Goal: Task Accomplishment & Management: Complete application form

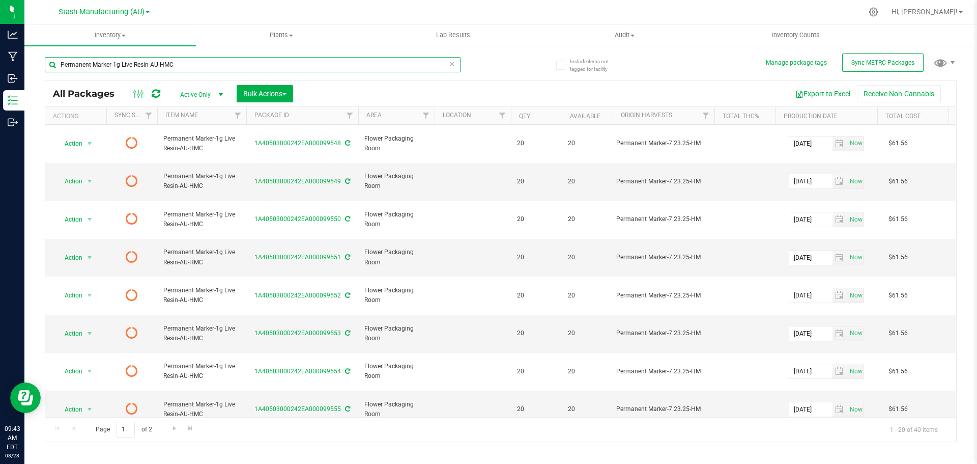
click at [156, 66] on input "Permanent Marker-1g Live Resin-AU-HMC" at bounding box center [253, 64] width 416 height 15
click at [119, 39] on span "Inventory" at bounding box center [109, 35] width 171 height 9
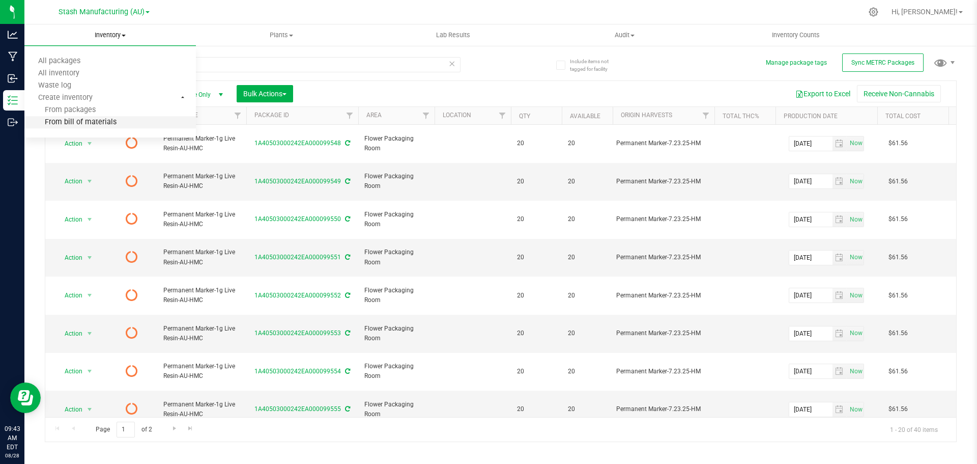
click at [96, 123] on span "From bill of materials" at bounding box center [70, 122] width 92 height 9
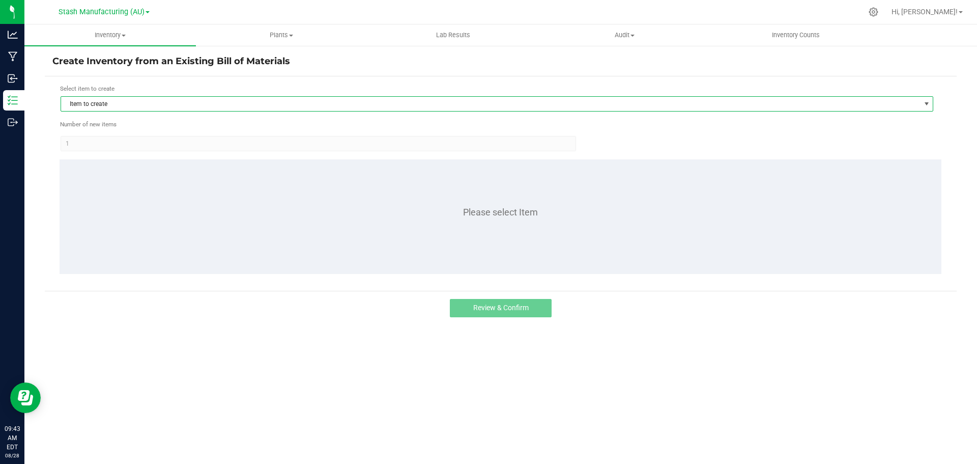
click at [196, 103] on span "Item to create" at bounding box center [490, 104] width 859 height 14
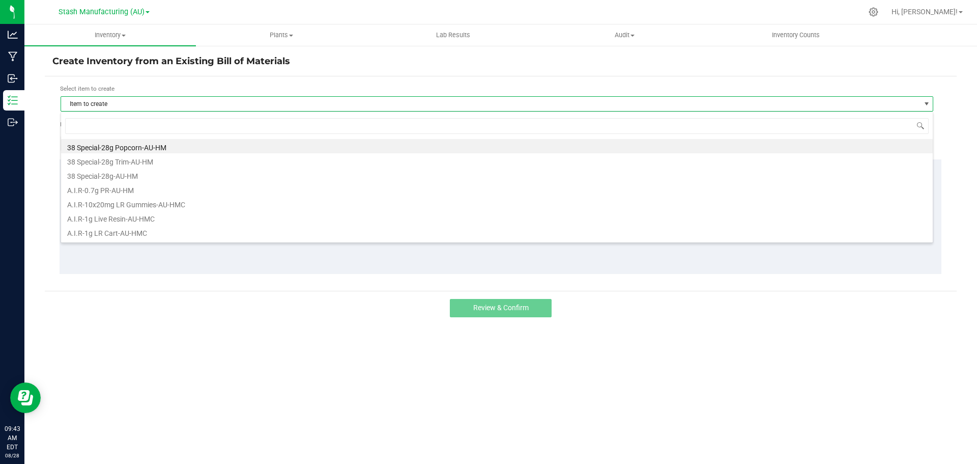
scroll to position [15, 873]
type input "sour sunse"
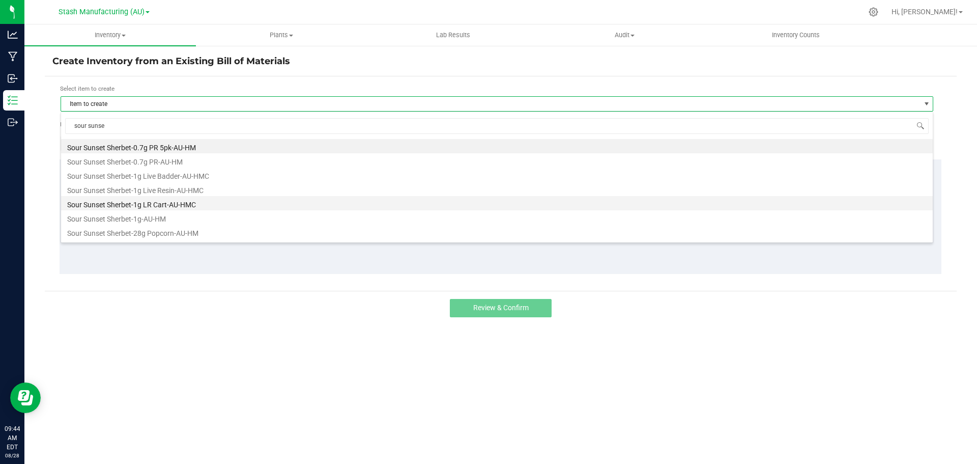
click at [175, 202] on li "Sour Sunset Sherbet-1g LR Cart-AU-HMC" at bounding box center [497, 203] width 872 height 14
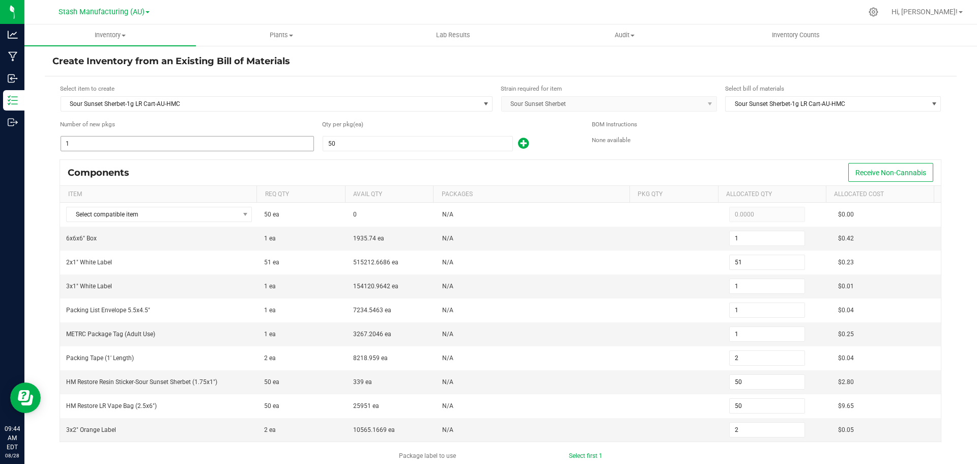
click at [122, 138] on input "1" at bounding box center [187, 143] width 252 height 14
type input "2"
type input "102"
type input "2"
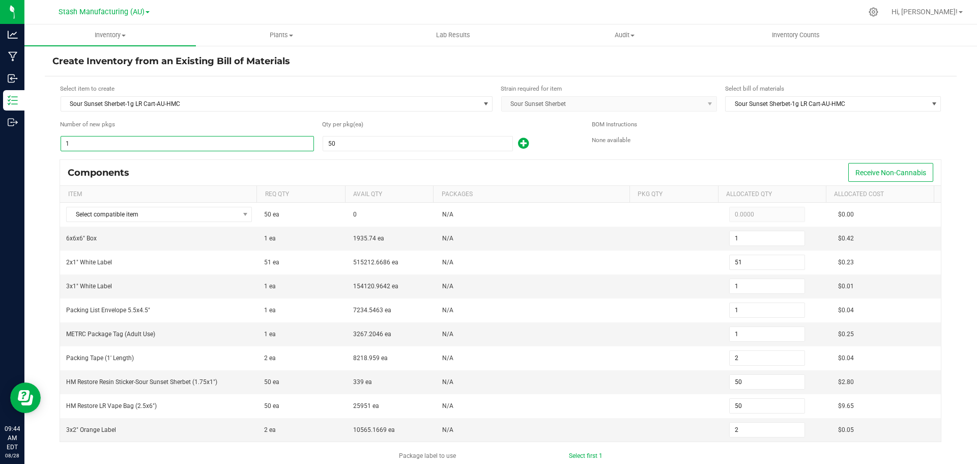
type input "2"
type input "4"
type input "100"
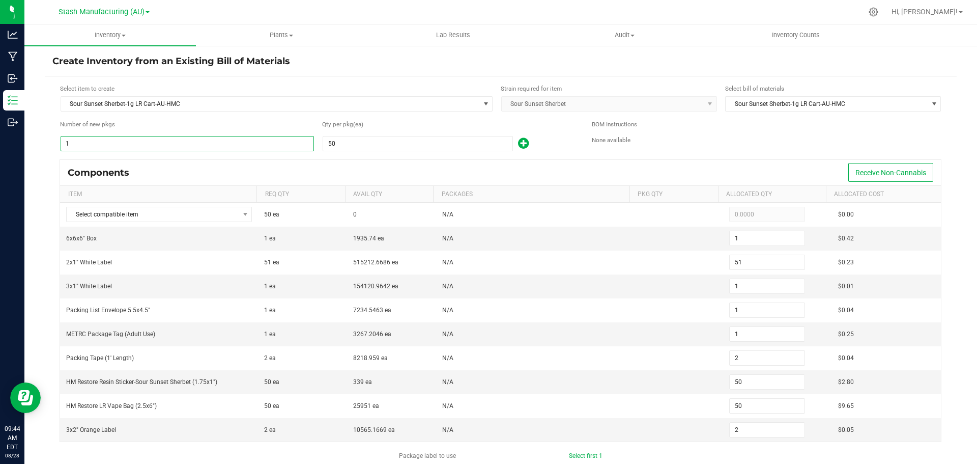
type input "4"
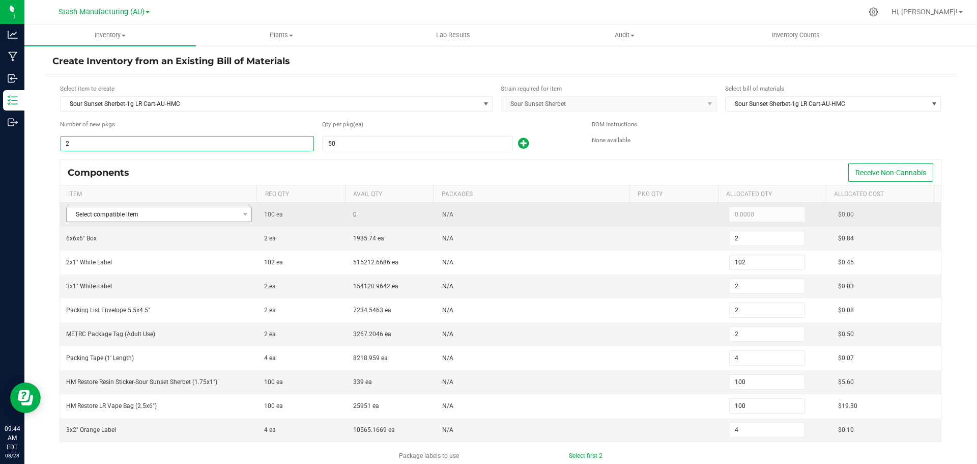
type input "2"
click at [184, 218] on span "Select compatible item" at bounding box center [153, 214] width 172 height 14
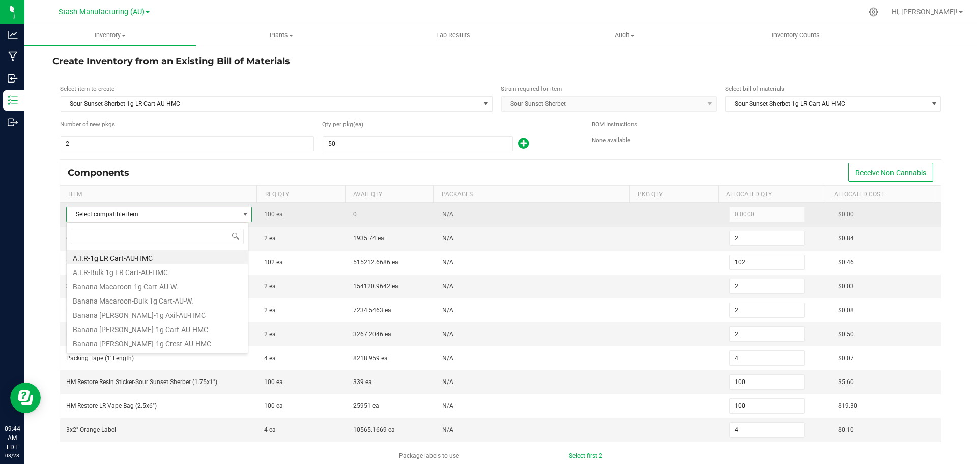
scroll to position [15, 182]
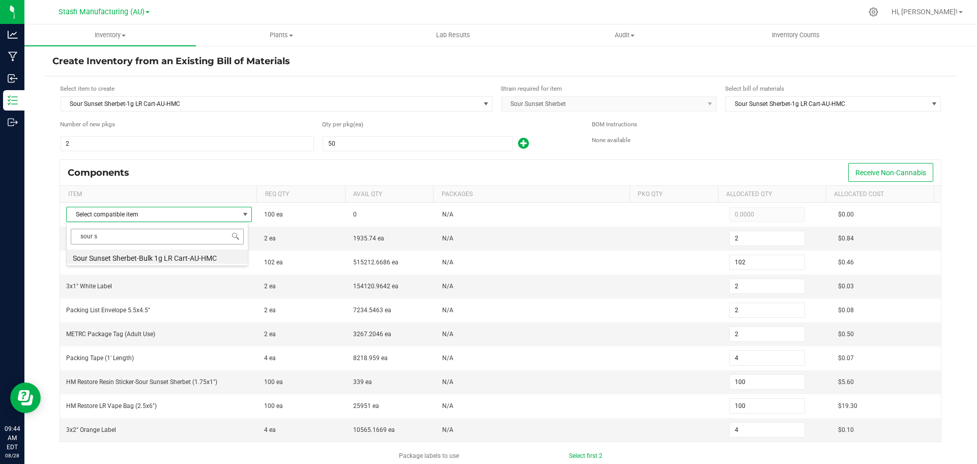
type input "sour su"
click at [181, 254] on li "Sour Sunset Sherbet-Bulk 1g LR Cart-AU-HMC" at bounding box center [157, 256] width 181 height 14
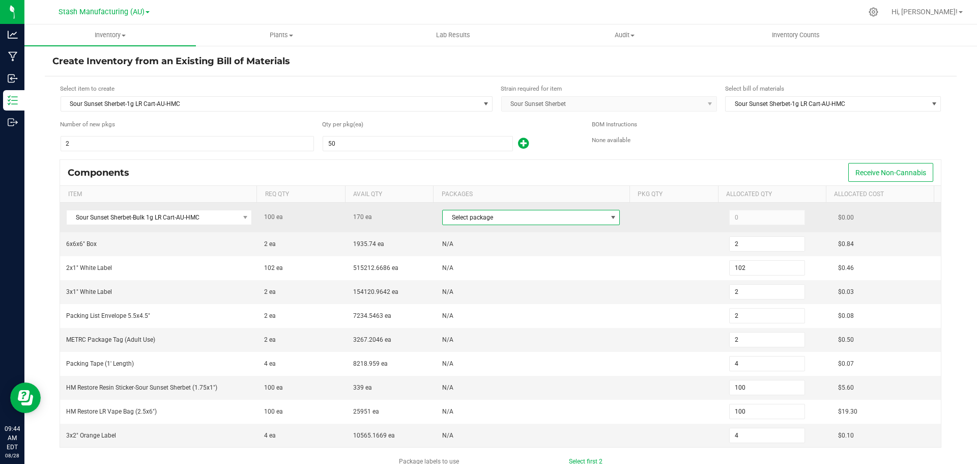
click at [513, 219] on span "Select package" at bounding box center [525, 217] width 164 height 14
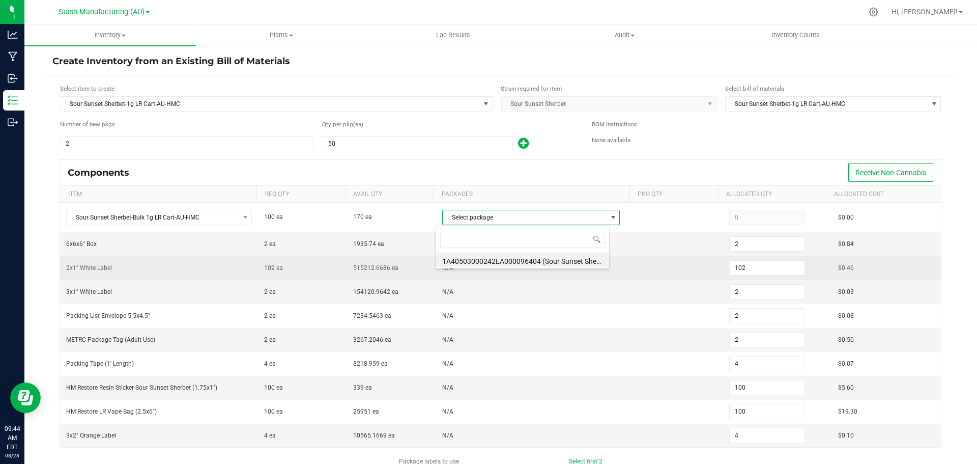
click at [515, 258] on li "1A40503000242EA000096404 (Sour Sunset Sherbet-Bulk 1g LR Cart-AU-HMC-8.)" at bounding box center [522, 259] width 173 height 14
type input "100"
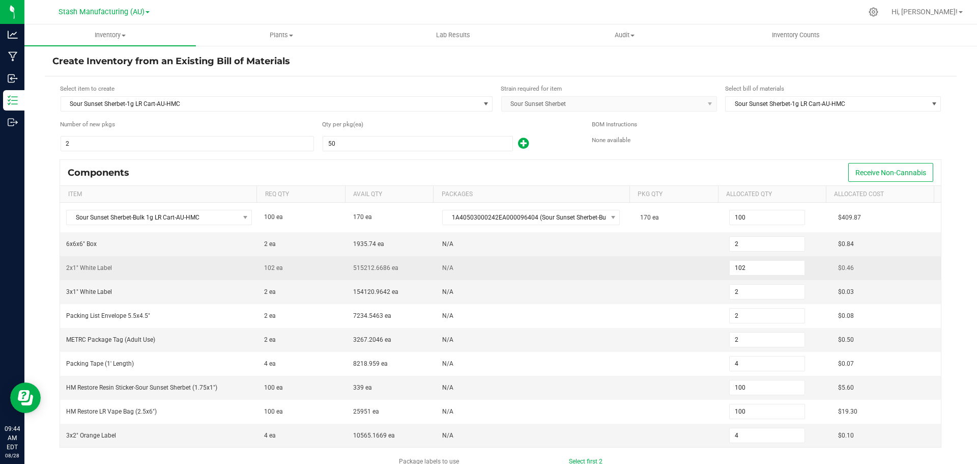
click at [568, 264] on td "N/A" at bounding box center [535, 268] width 198 height 24
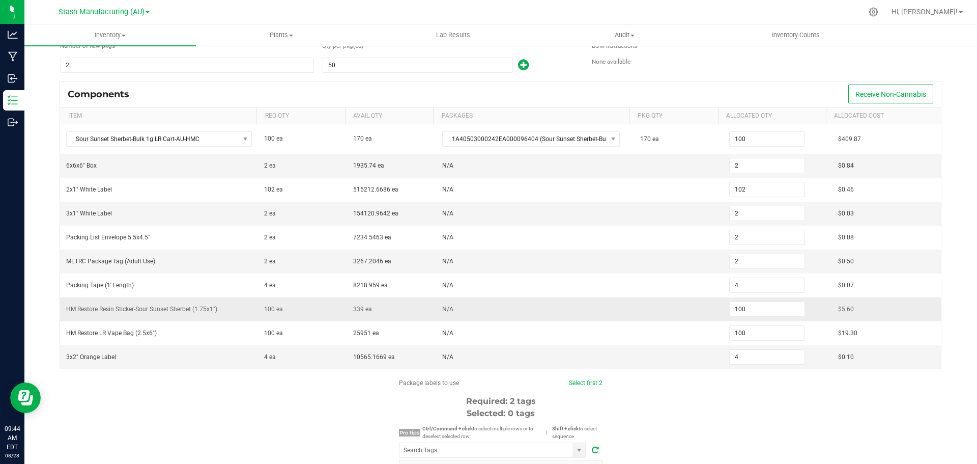
scroll to position [153, 0]
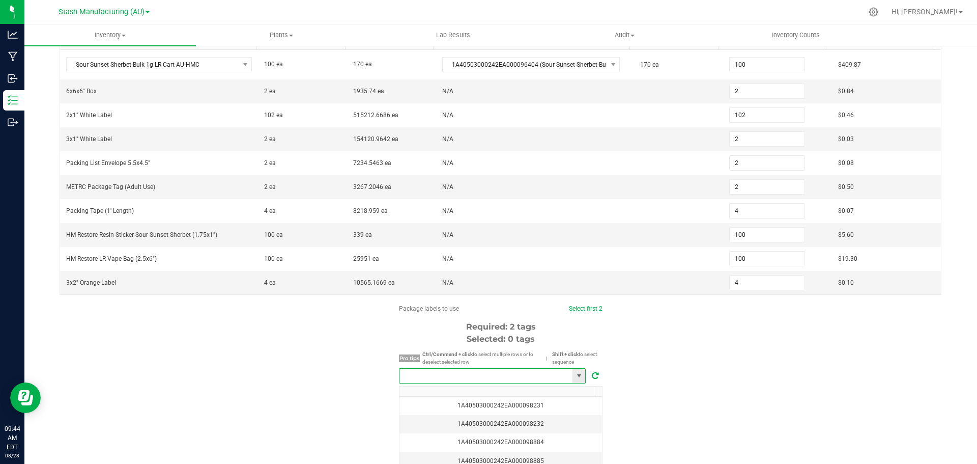
click at [452, 380] on input "NO DATA FOUND" at bounding box center [485, 375] width 173 height 14
click at [504, 391] on li "1A40503000242EA000099349" at bounding box center [489, 394] width 186 height 17
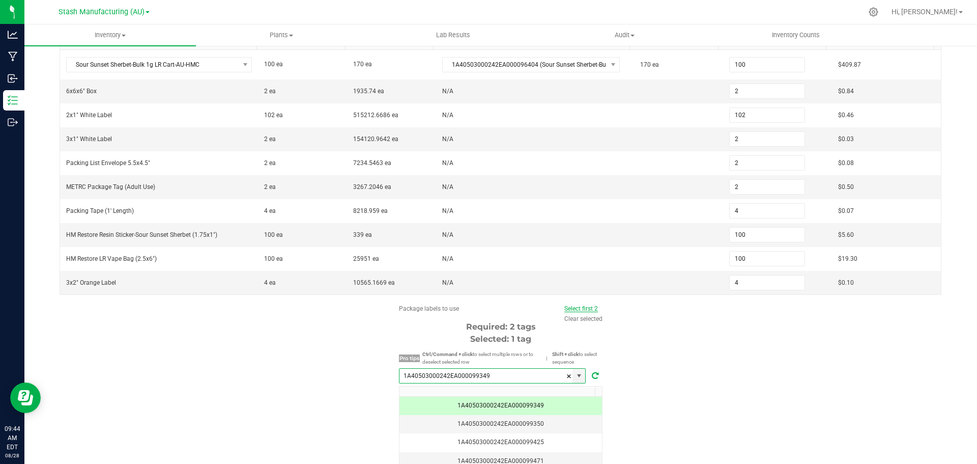
type input "1A40503000242EA000099349"
click at [583, 309] on link "Select first 2" at bounding box center [581, 308] width 34 height 7
click at [686, 380] on div "Package labels to use Select first 2 Clear selected Required: 2 tags Selected: …" at bounding box center [501, 401] width 912 height 194
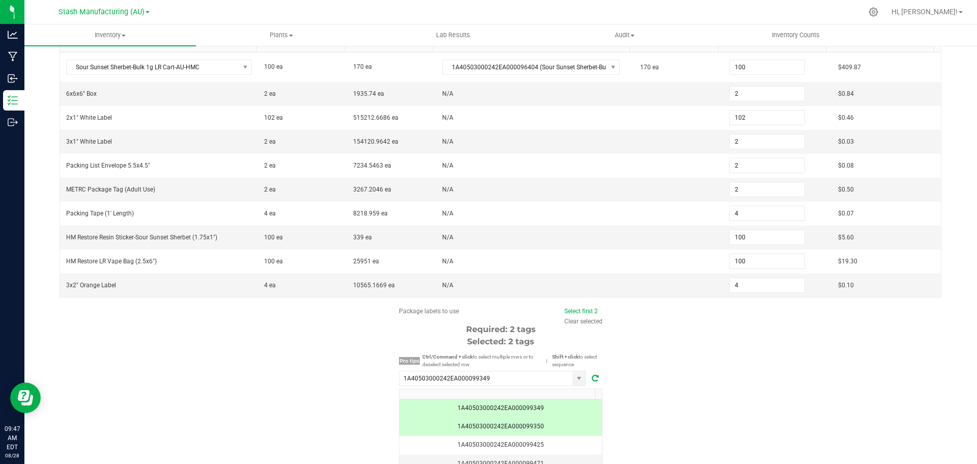
scroll to position [228, 0]
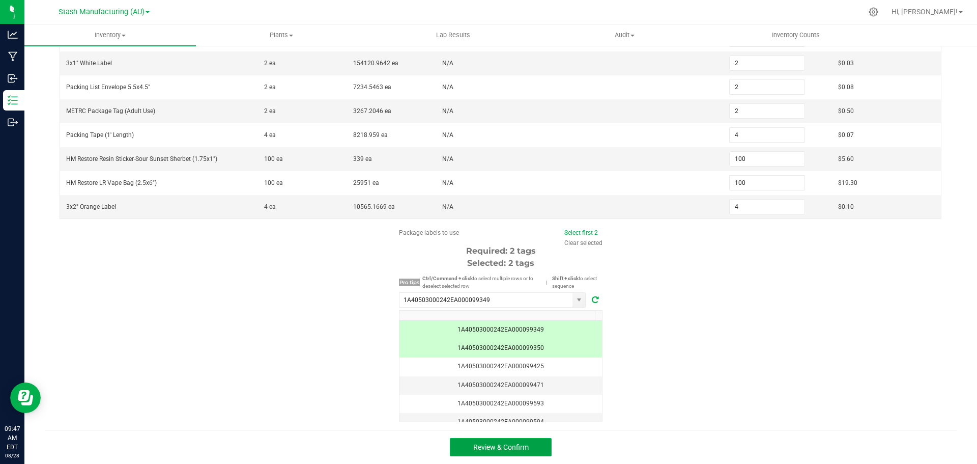
click at [532, 448] on button "Review & Confirm" at bounding box center [501, 447] width 102 height 18
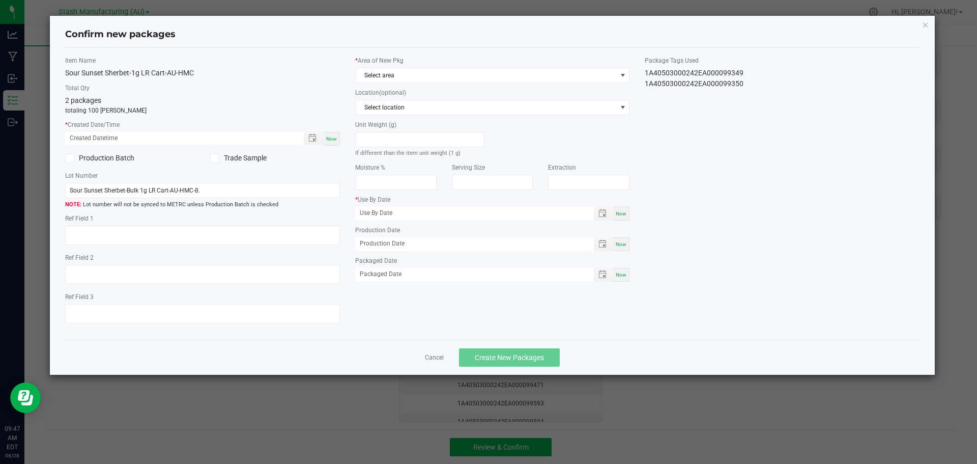
type input "[DATE]"
click at [329, 139] on span "Now" at bounding box center [331, 139] width 11 height 6
type input "[DATE] 09:47 AM"
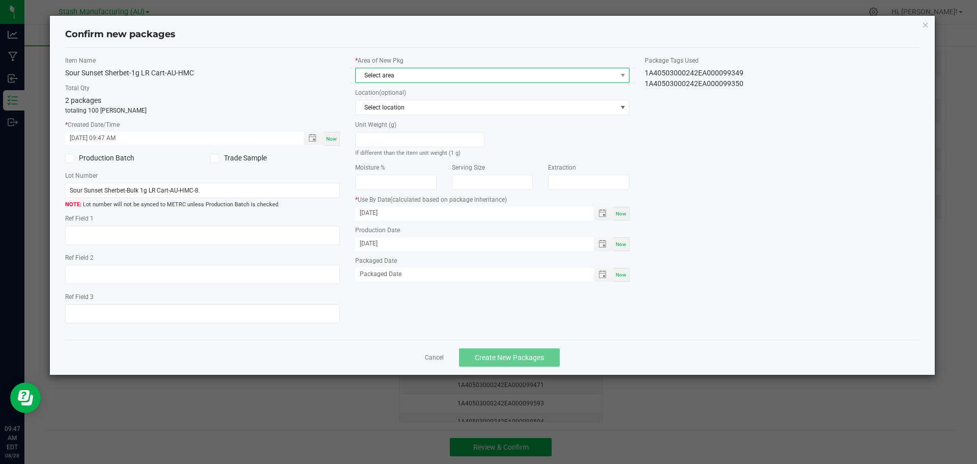
click at [445, 72] on span "Select area" at bounding box center [486, 75] width 261 height 14
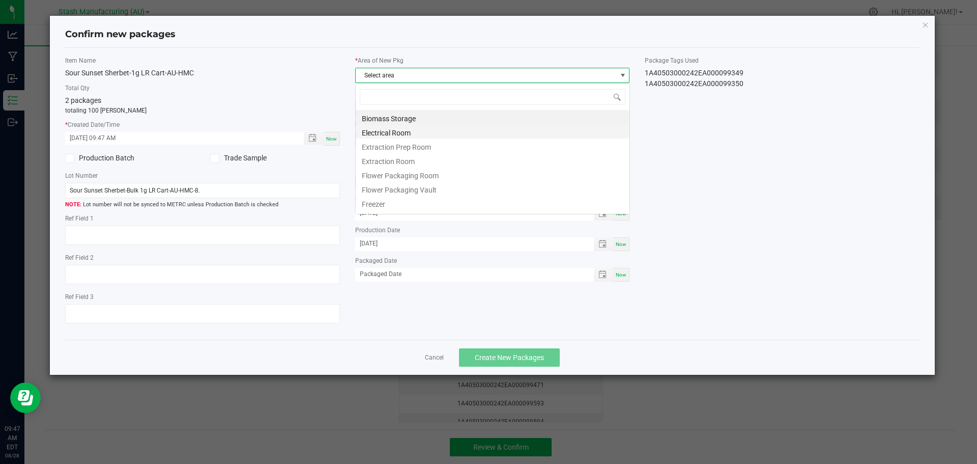
scroll to position [15, 275]
click at [448, 175] on li "Flower Packaging Room" at bounding box center [493, 174] width 274 height 14
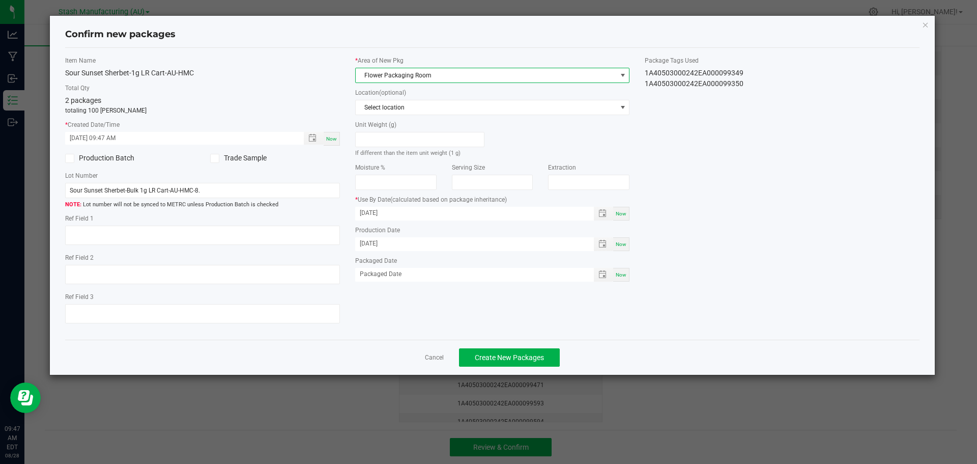
click at [615, 273] on div "Now" at bounding box center [621, 275] width 16 height 14
type input "[DATE]"
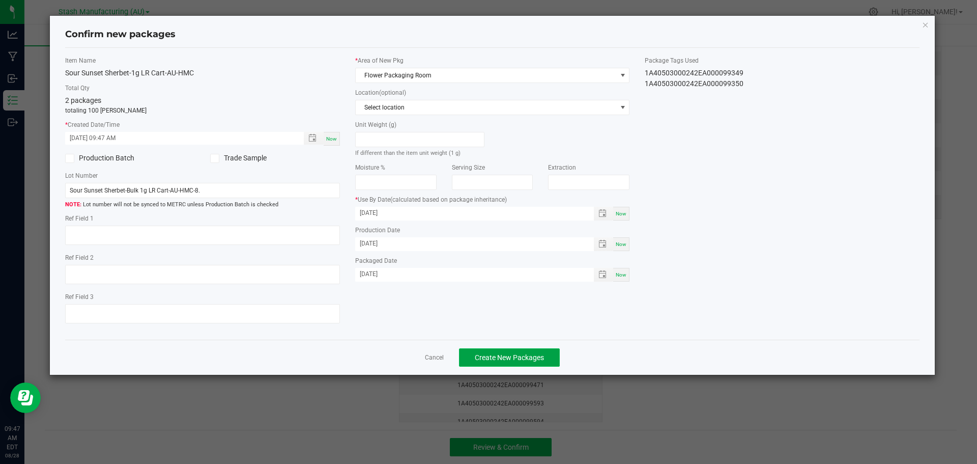
click at [543, 354] on span "Create New Packages" at bounding box center [509, 357] width 69 height 8
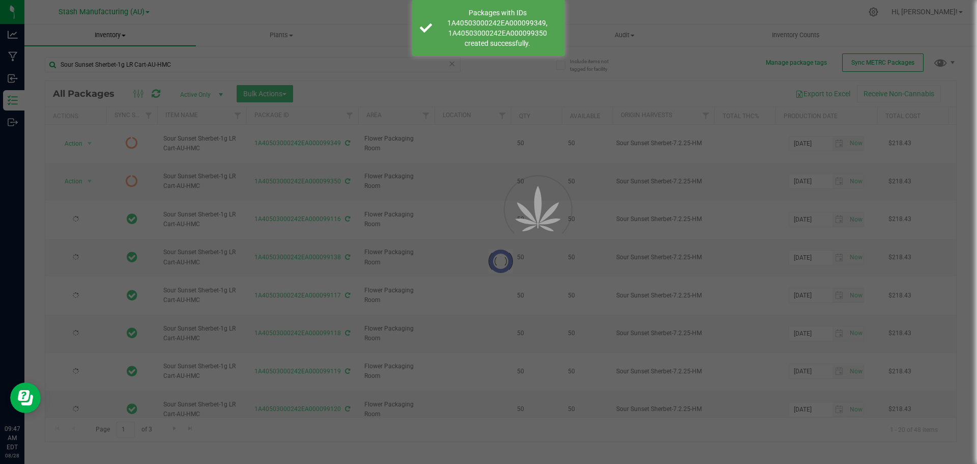
click at [120, 37] on span "Inventory" at bounding box center [109, 35] width 171 height 9
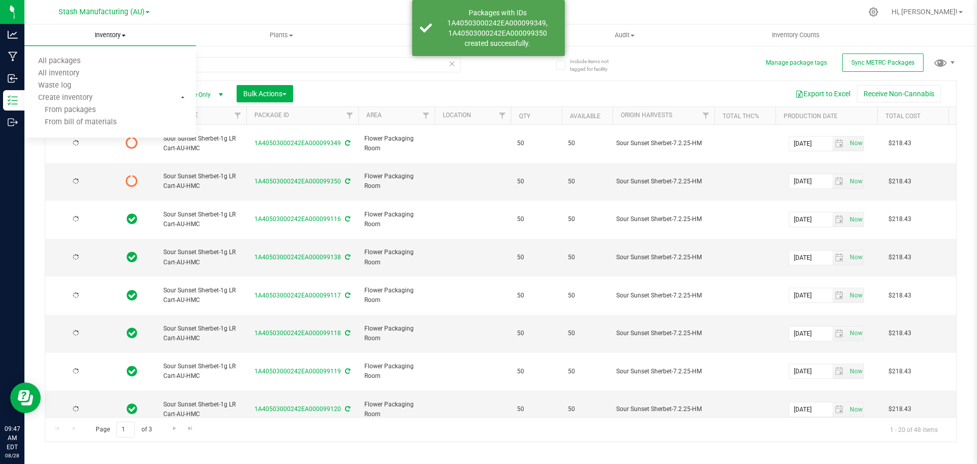
click at [120, 37] on span "Inventory" at bounding box center [109, 35] width 171 height 9
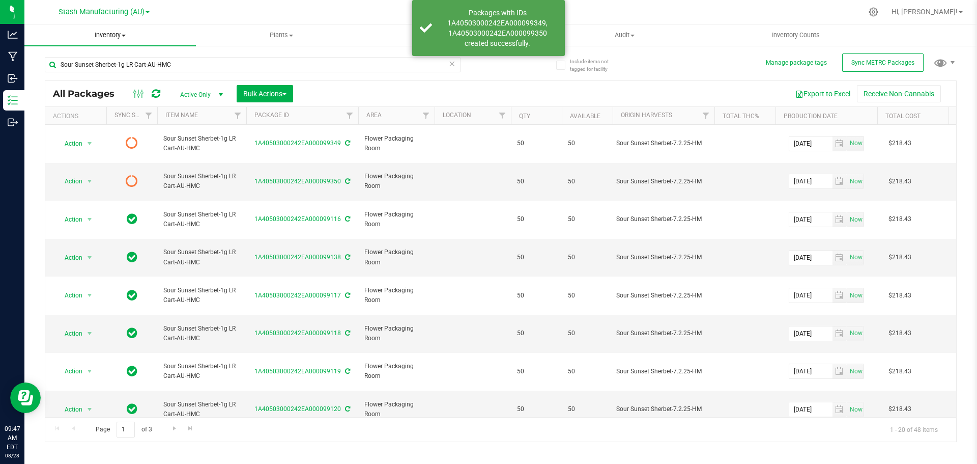
click at [117, 35] on span "Inventory" at bounding box center [109, 35] width 171 height 9
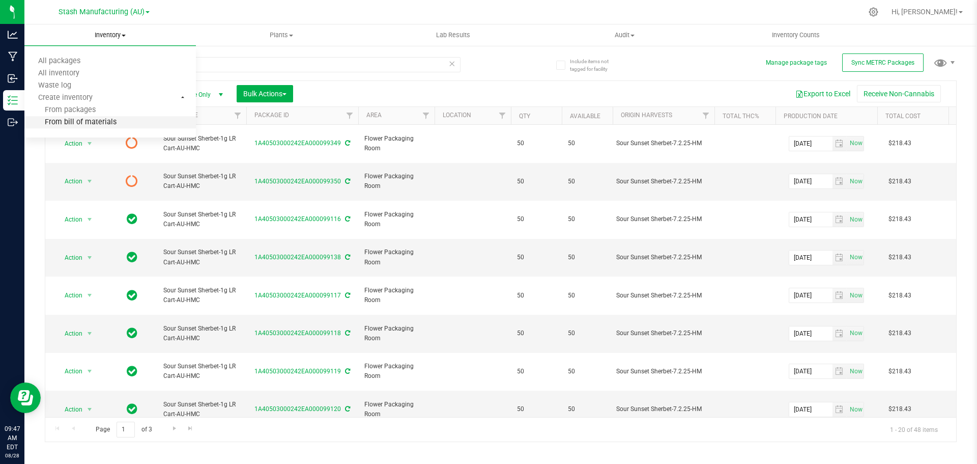
click at [108, 121] on span "From bill of materials" at bounding box center [70, 122] width 92 height 9
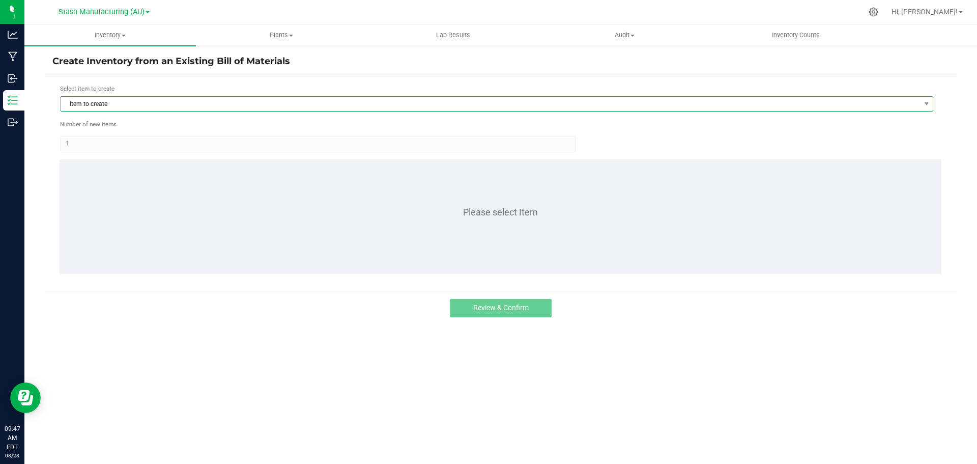
click at [157, 107] on span "Item to create" at bounding box center [490, 104] width 859 height 14
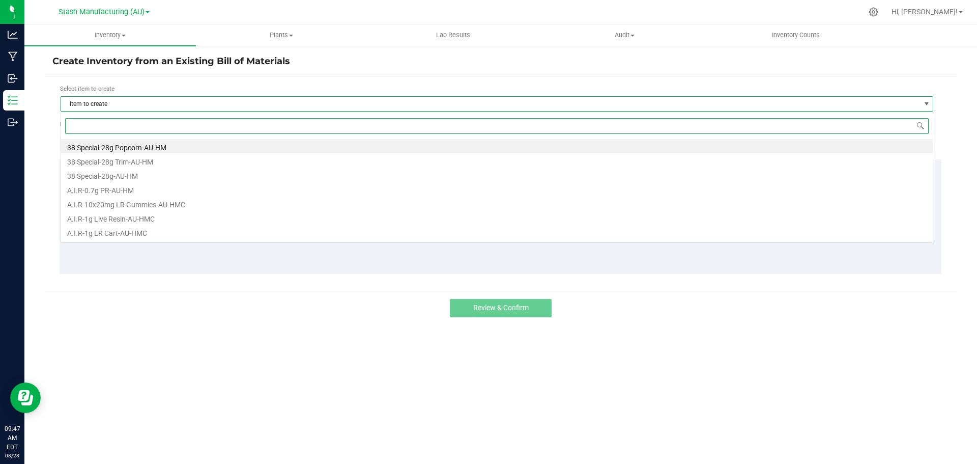
scroll to position [15, 873]
type input "sour su"
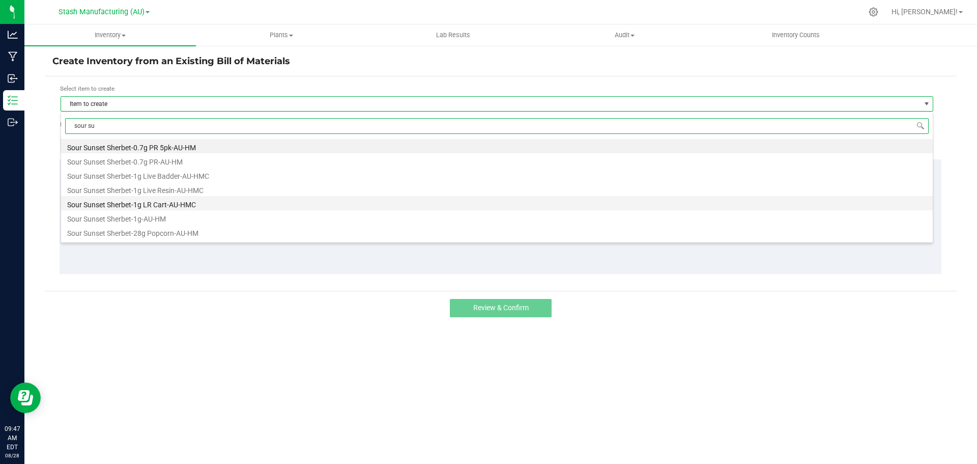
click at [160, 201] on li "Sour Sunset Sherbet-1g LR Cart-AU-HMC" at bounding box center [497, 203] width 872 height 14
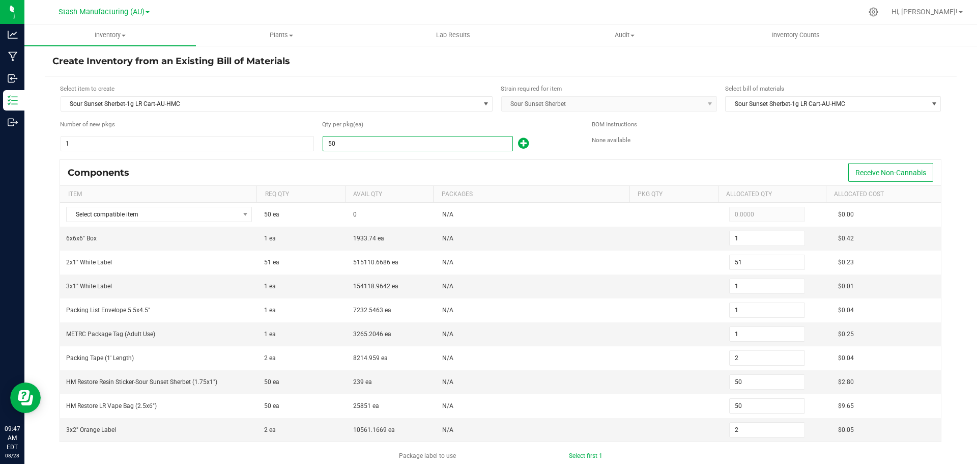
click at [391, 148] on input "50" at bounding box center [417, 143] width 189 height 14
type input "1"
type input "0"
type input "1"
type input "0"
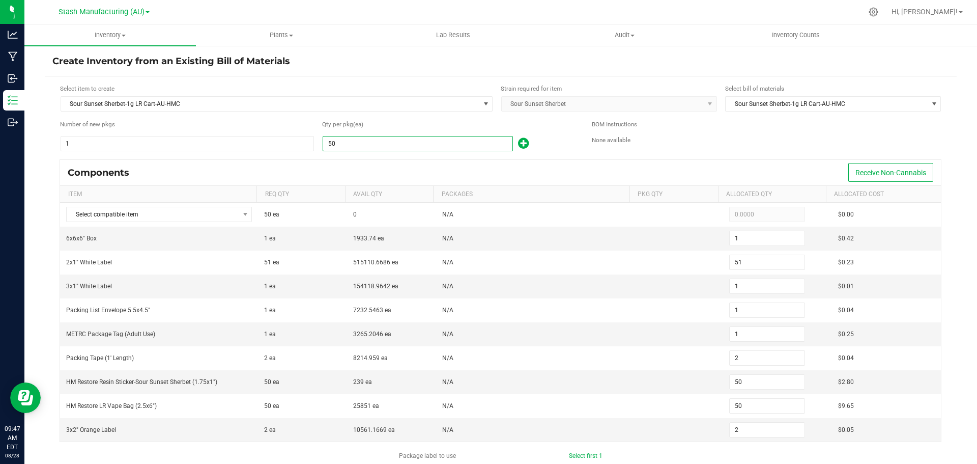
type input "0"
type input "1"
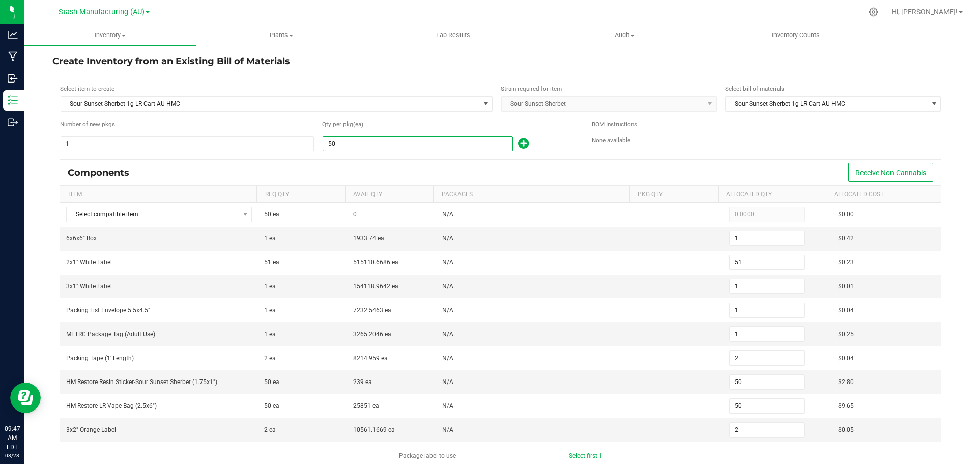
type input "0"
type input "12"
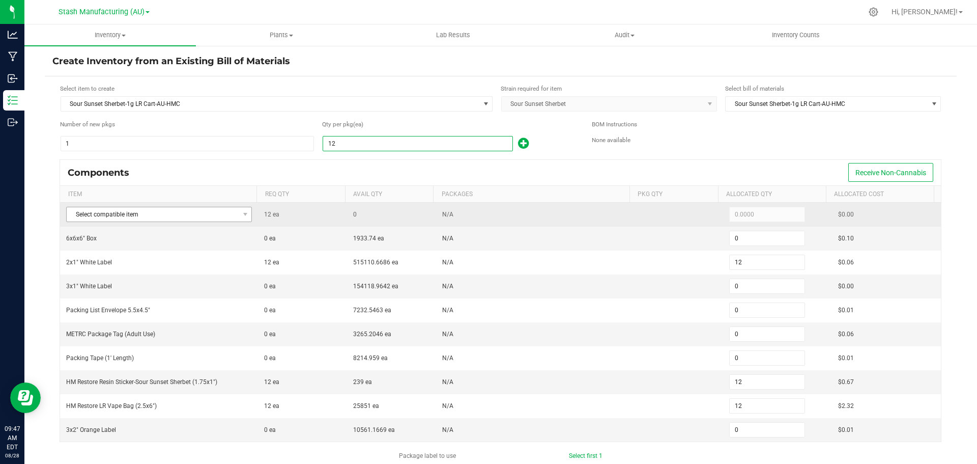
type input "12"
click at [176, 213] on span "Select compatible item" at bounding box center [153, 214] width 172 height 14
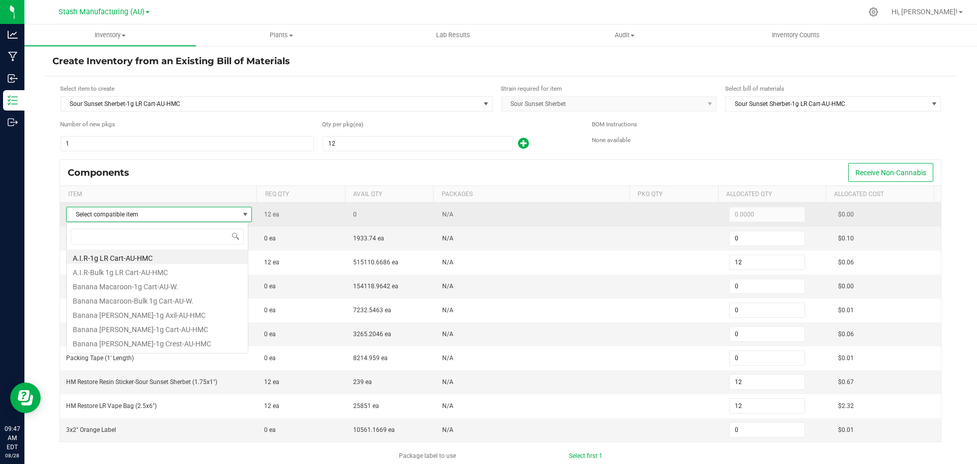
scroll to position [15, 182]
type input "sour sun"
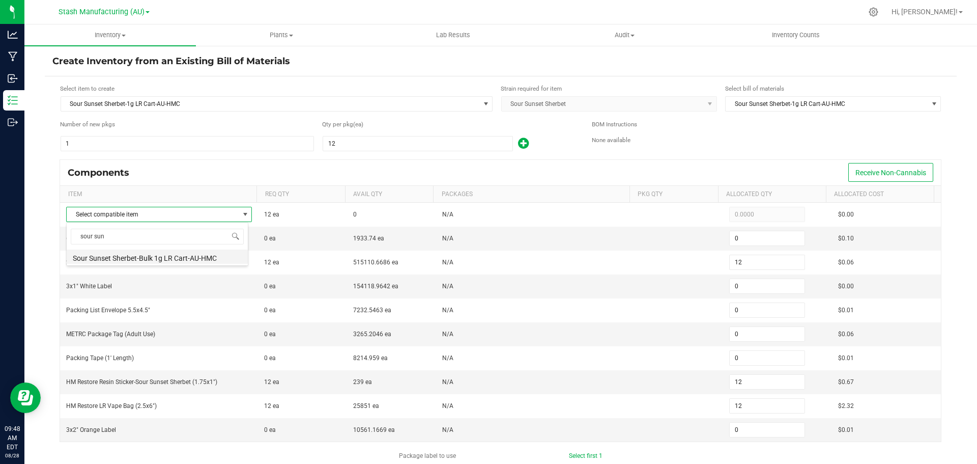
click at [152, 254] on li "Sour Sunset Sherbet-Bulk 1g LR Cart-AU-HMC" at bounding box center [157, 256] width 181 height 14
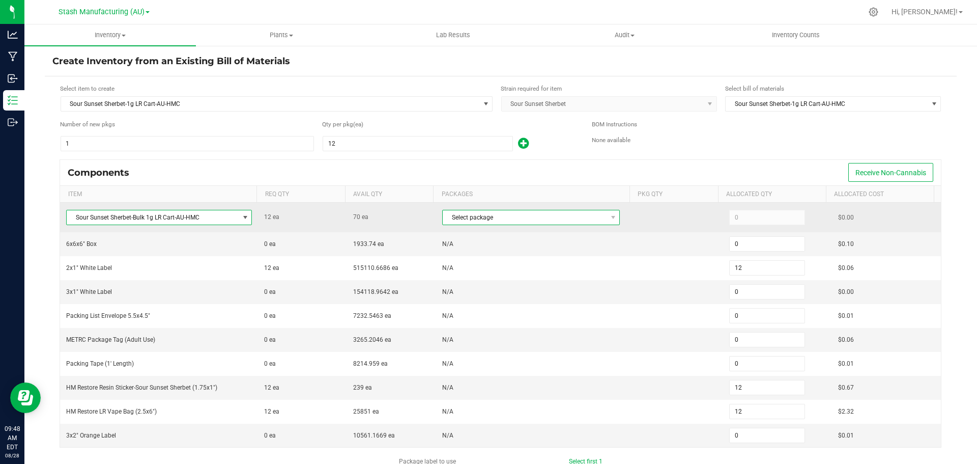
click at [519, 224] on span "Select package" at bounding box center [525, 217] width 164 height 14
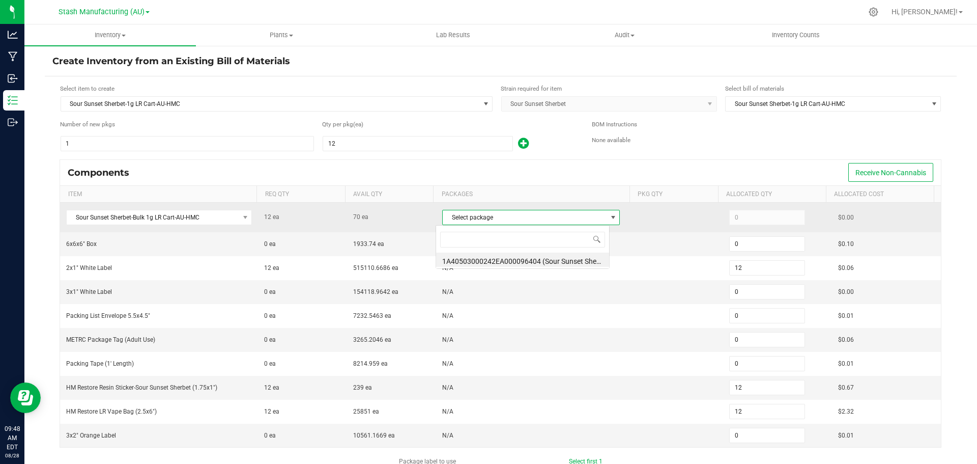
scroll to position [15, 174]
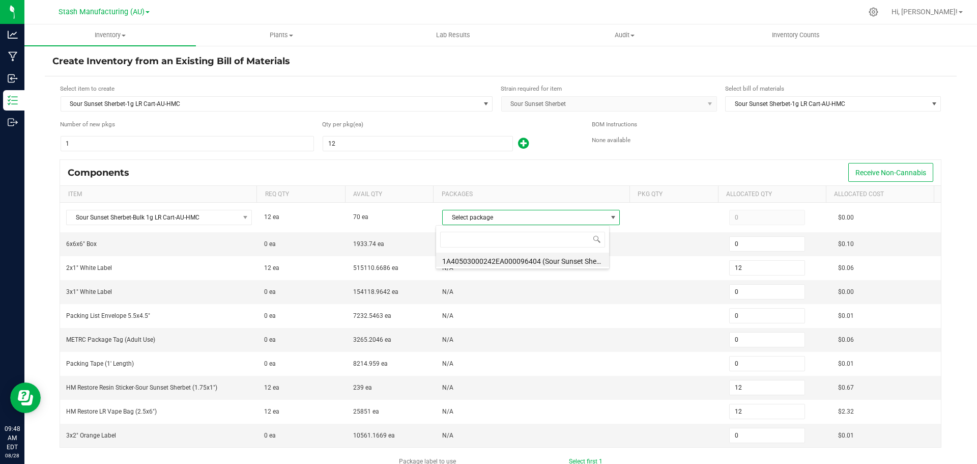
click at [518, 256] on li "1A40503000242EA000096404 (Sour Sunset Sherbet-Bulk 1g LR Cart-AU-HMC-8.)" at bounding box center [522, 259] width 173 height 14
type input "12"
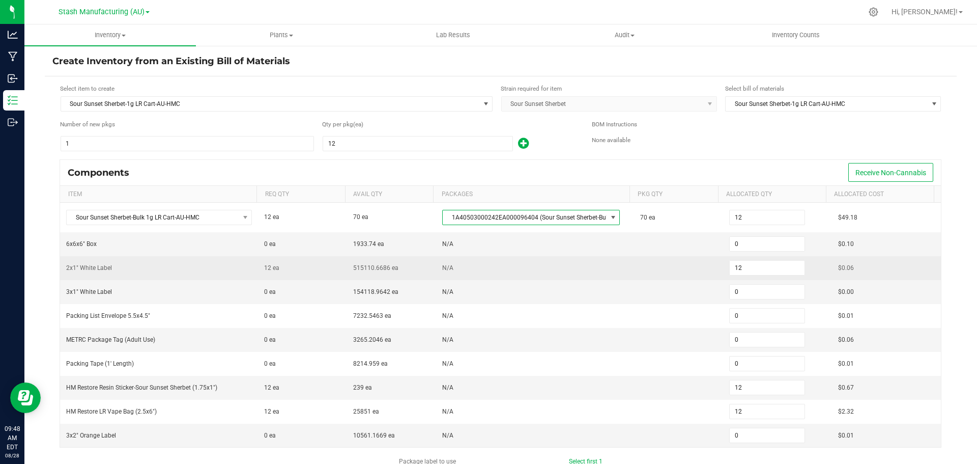
click at [587, 273] on td "N/A" at bounding box center [535, 268] width 198 height 24
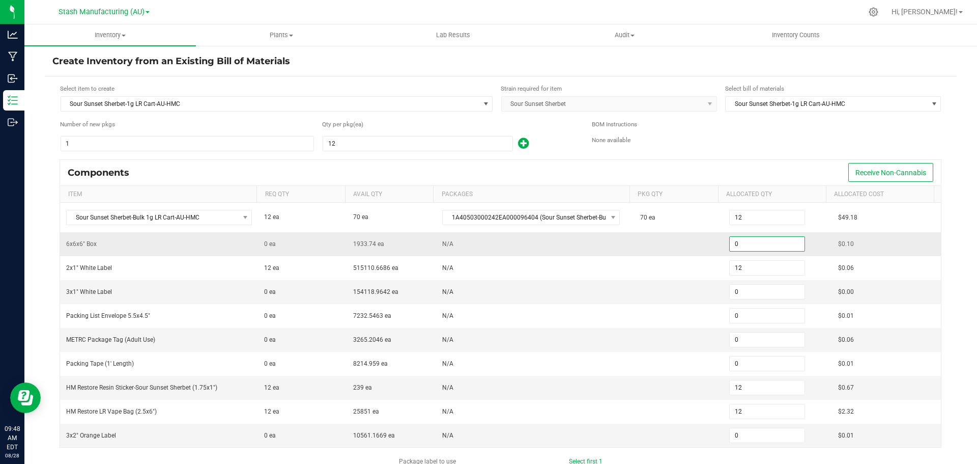
click at [749, 244] on input "0" at bounding box center [767, 244] width 75 height 14
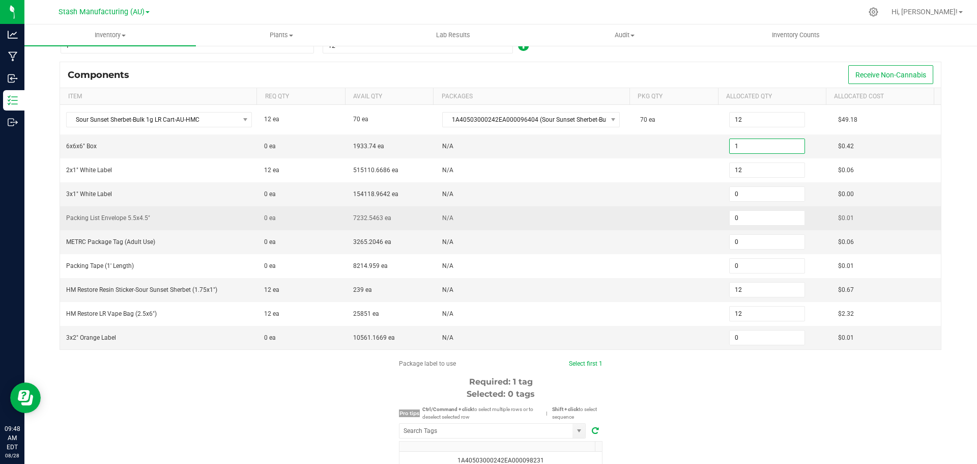
scroll to position [102, 0]
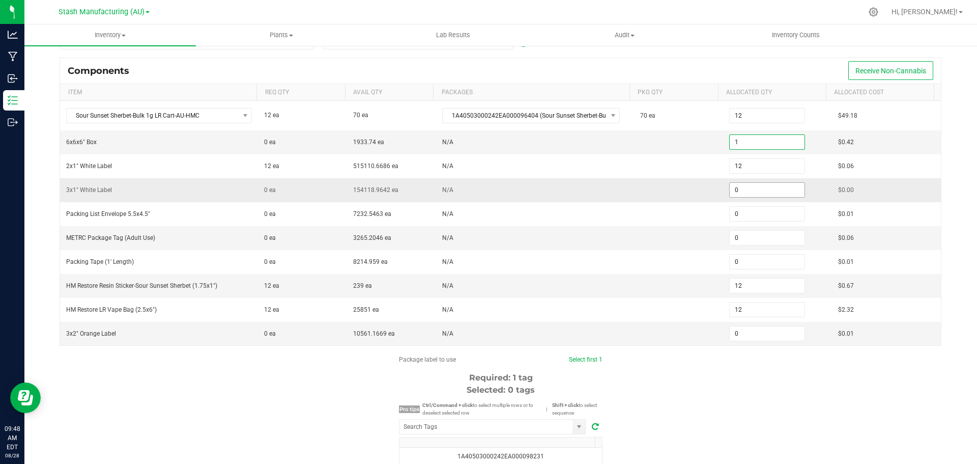
type input "1"
click at [748, 186] on input "0" at bounding box center [767, 190] width 75 height 14
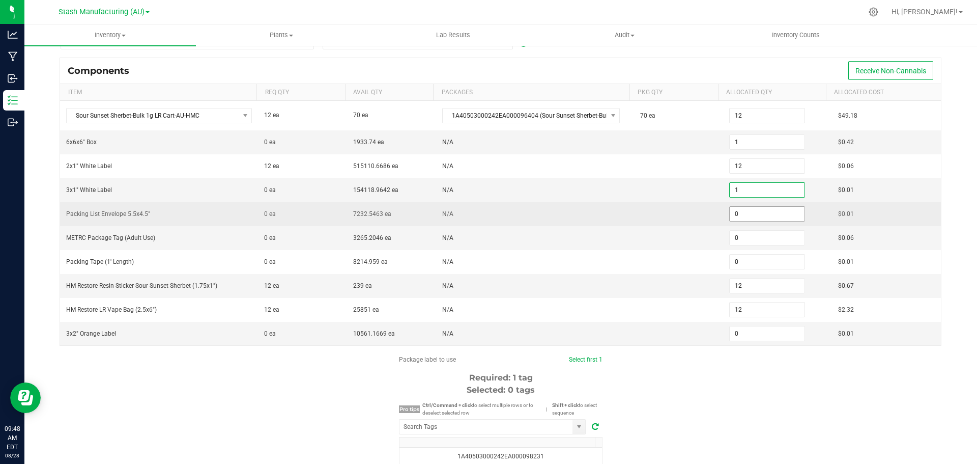
type input "1"
click at [732, 213] on input "0" at bounding box center [767, 214] width 75 height 14
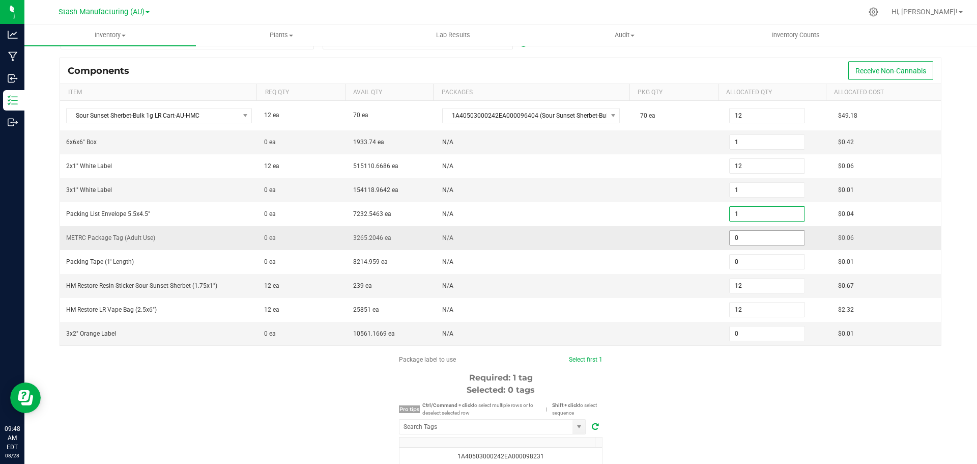
type input "1"
click at [733, 238] on input "0" at bounding box center [767, 237] width 75 height 14
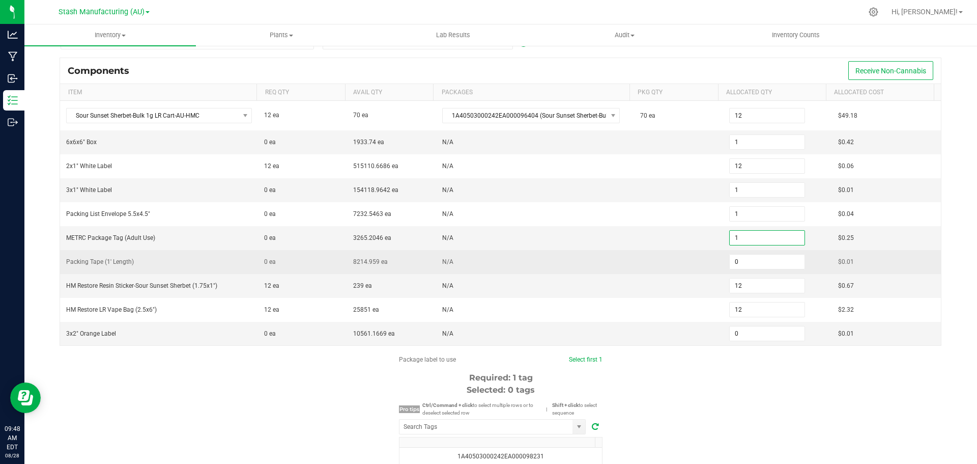
type input "1"
click at [739, 272] on td "0" at bounding box center [777, 262] width 109 height 24
click at [741, 266] on input "0" at bounding box center [767, 261] width 75 height 14
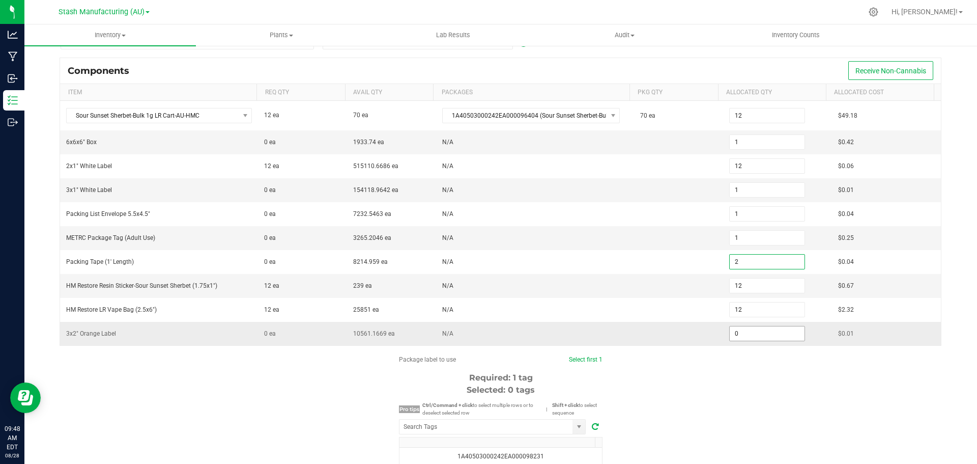
type input "2"
click at [756, 333] on input "0" at bounding box center [767, 333] width 75 height 14
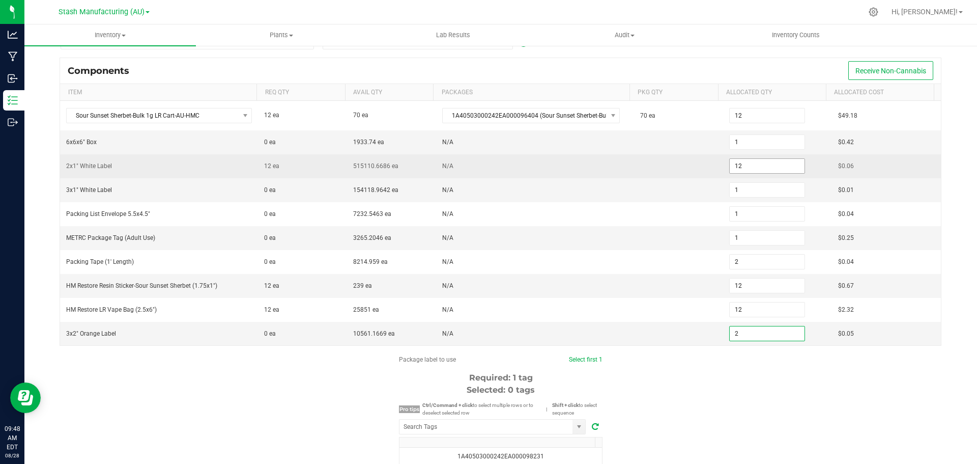
type input "2"
click at [752, 164] on input "12" at bounding box center [767, 166] width 75 height 14
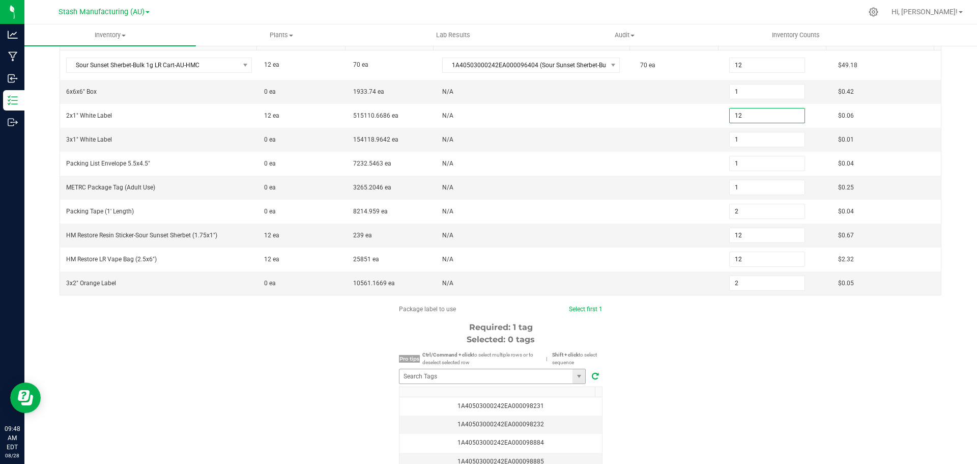
scroll to position [153, 0]
click at [468, 373] on input "NO DATA FOUND" at bounding box center [485, 375] width 173 height 14
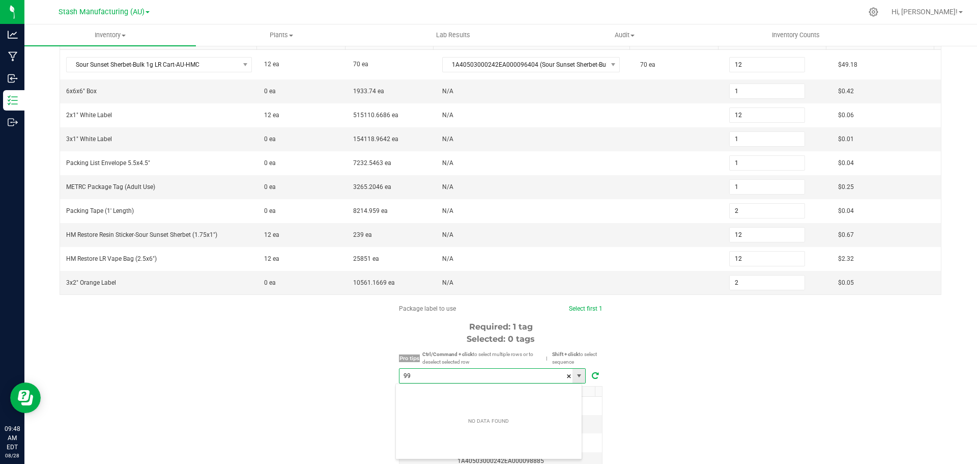
scroll to position [15, 187]
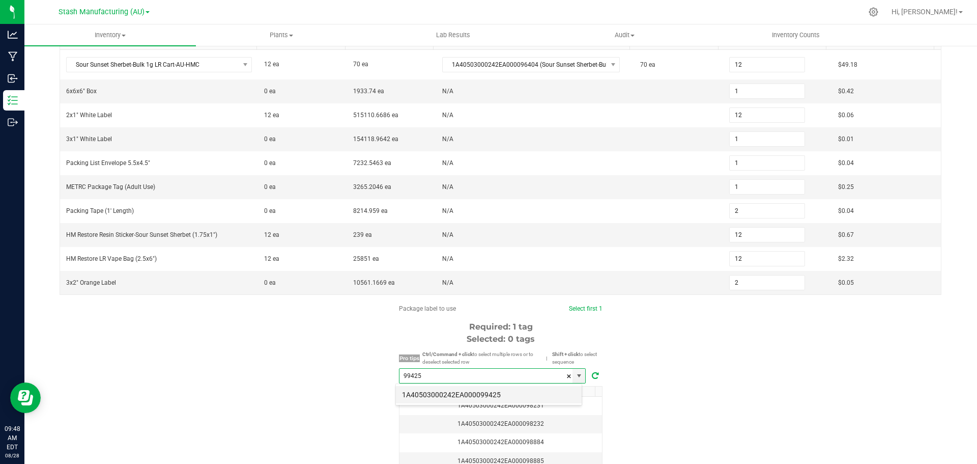
click at [507, 397] on li "1A40503000242EA000099425" at bounding box center [489, 394] width 186 height 17
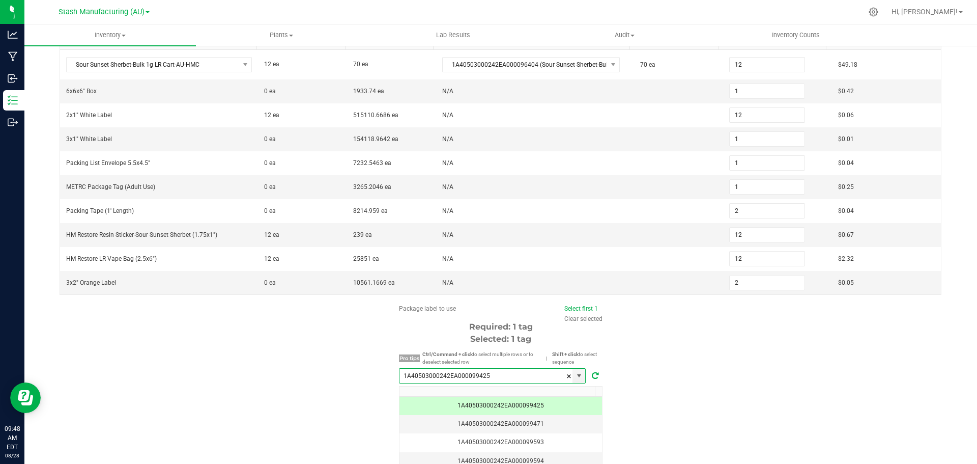
click at [592, 394] on span at bounding box center [593, 434] width 3 height 96
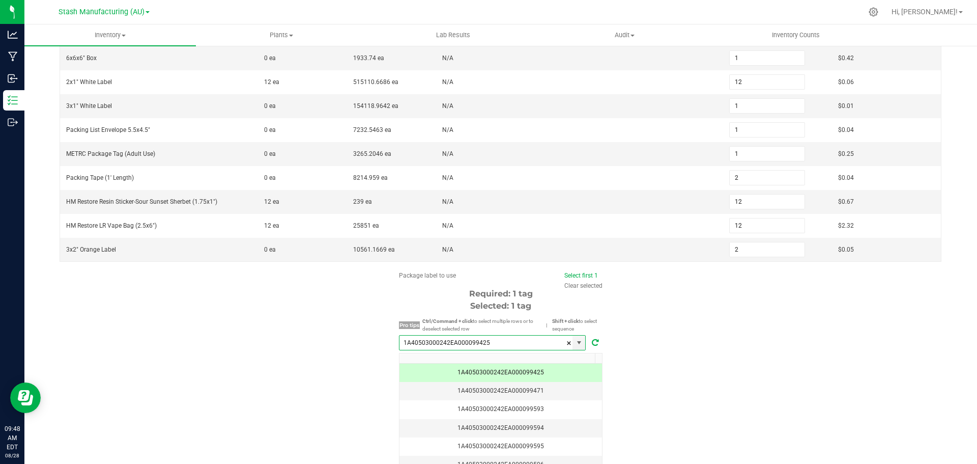
scroll to position [228, 0]
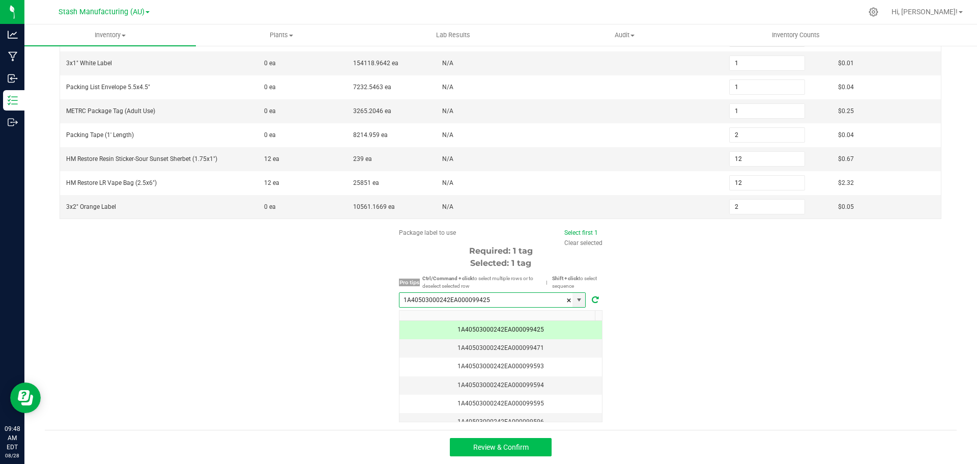
type input "1A40503000242EA000099425"
click at [522, 447] on span "Review & Confirm" at bounding box center [500, 447] width 55 height 8
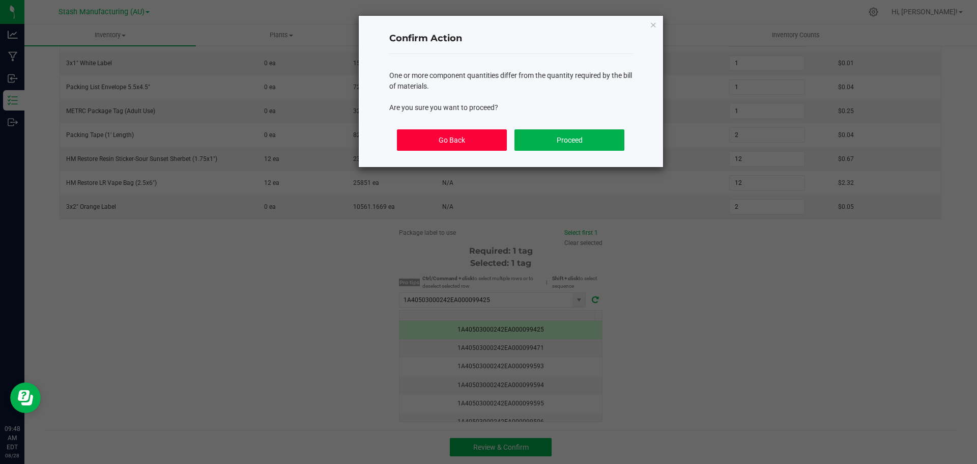
click at [471, 147] on button "Go Back" at bounding box center [451, 139] width 109 height 21
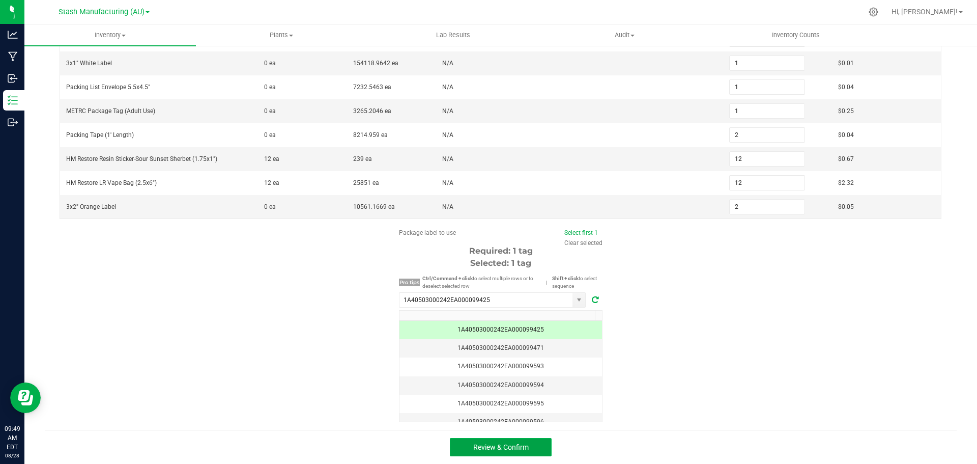
click at [523, 449] on span "Review & Confirm" at bounding box center [500, 447] width 55 height 8
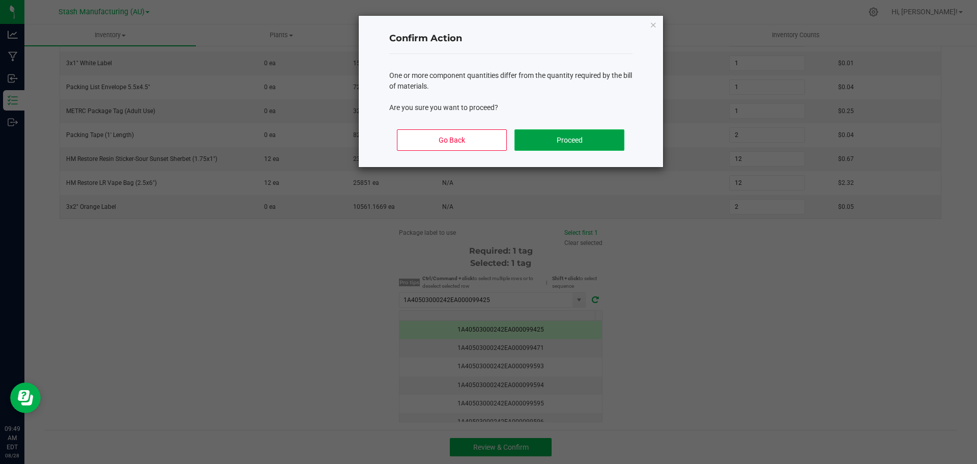
click at [569, 135] on button "Proceed" at bounding box center [568, 139] width 109 height 21
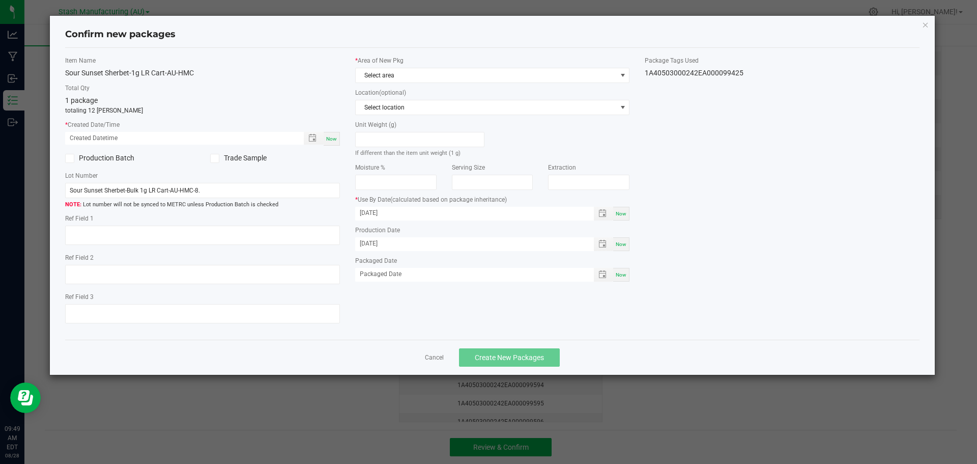
click at [330, 140] on span "Now" at bounding box center [331, 139] width 11 height 6
type input "[DATE] 09:49 AM"
click at [415, 79] on span "Select area" at bounding box center [486, 75] width 261 height 14
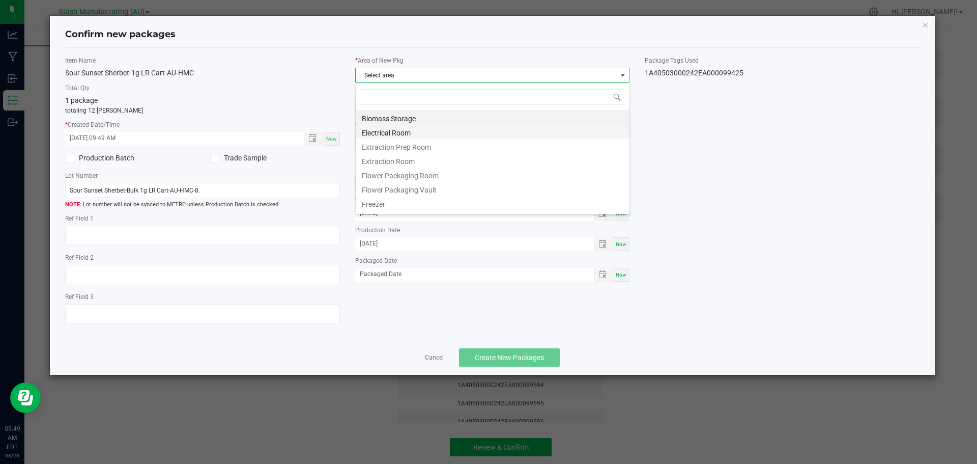
scroll to position [15, 275]
click at [409, 176] on li "Flower Packaging Room" at bounding box center [493, 174] width 274 height 14
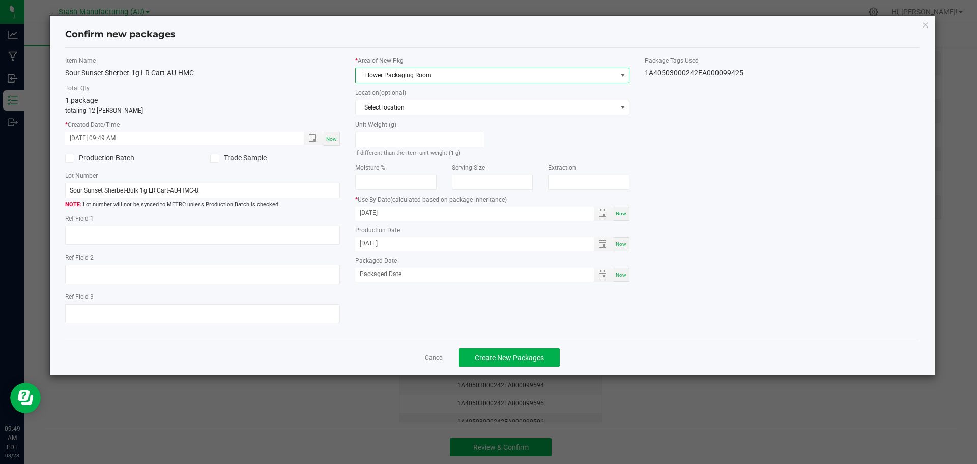
click at [620, 276] on span "Now" at bounding box center [621, 275] width 11 height 6
type input "[DATE]"
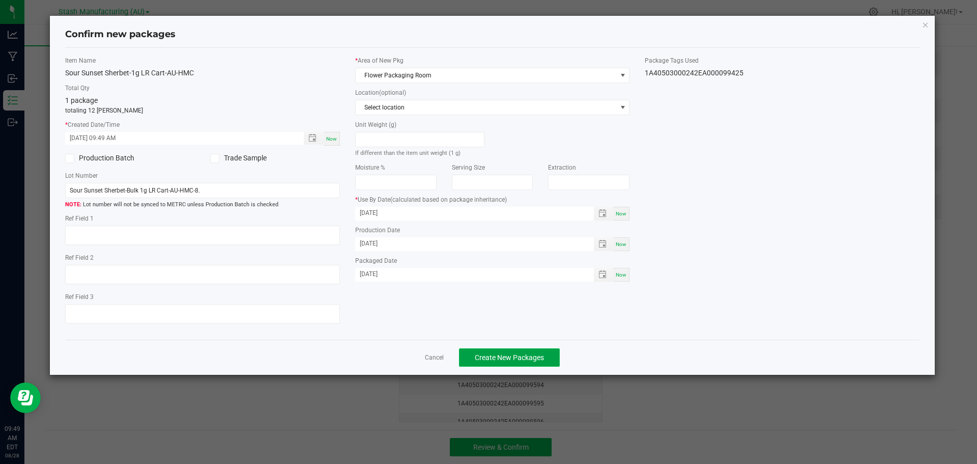
click at [499, 361] on span "Create New Packages" at bounding box center [509, 357] width 69 height 8
